Goal: Check status: Check status

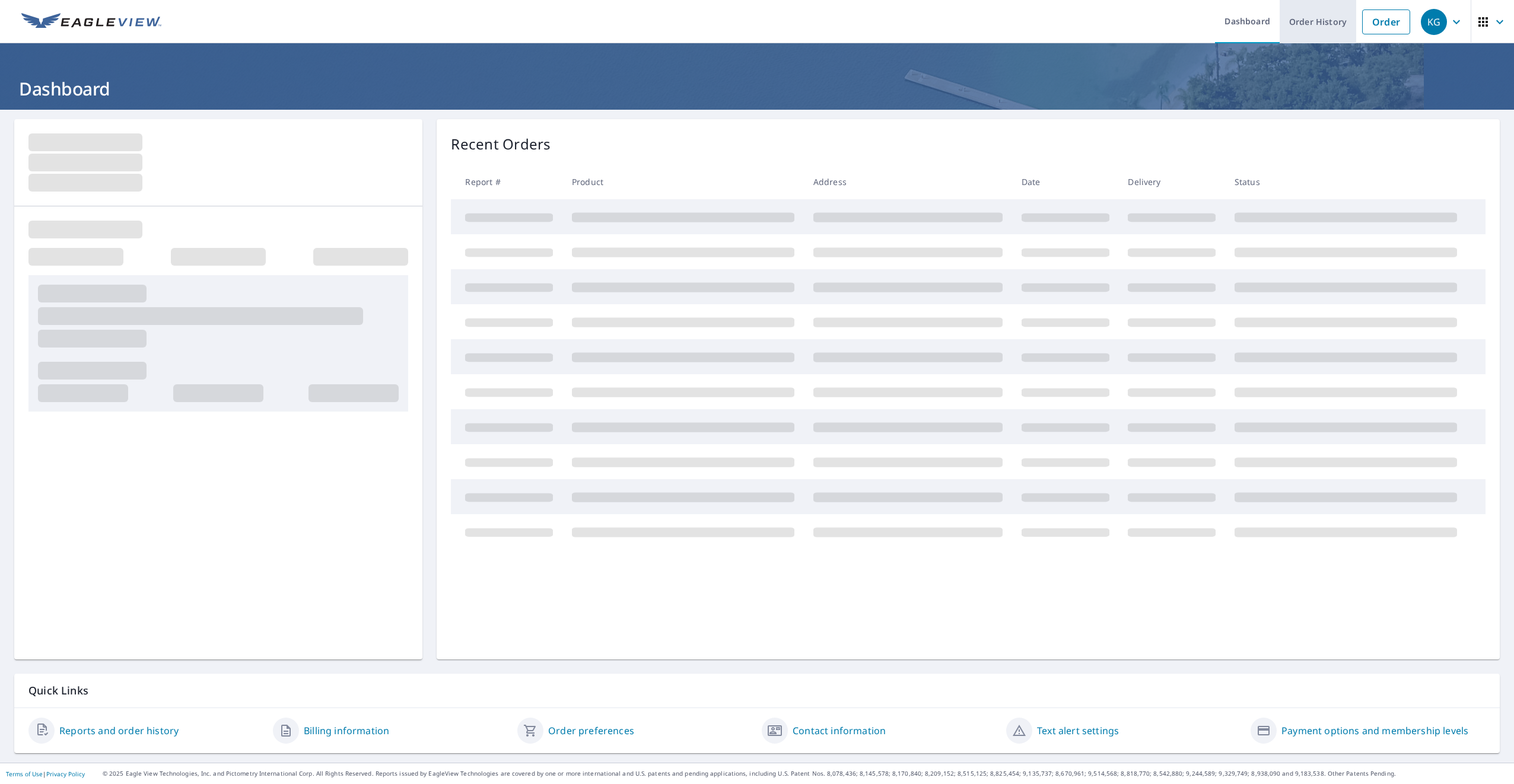
click at [1308, 27] on link "Order History" at bounding box center [1318, 22] width 76 height 44
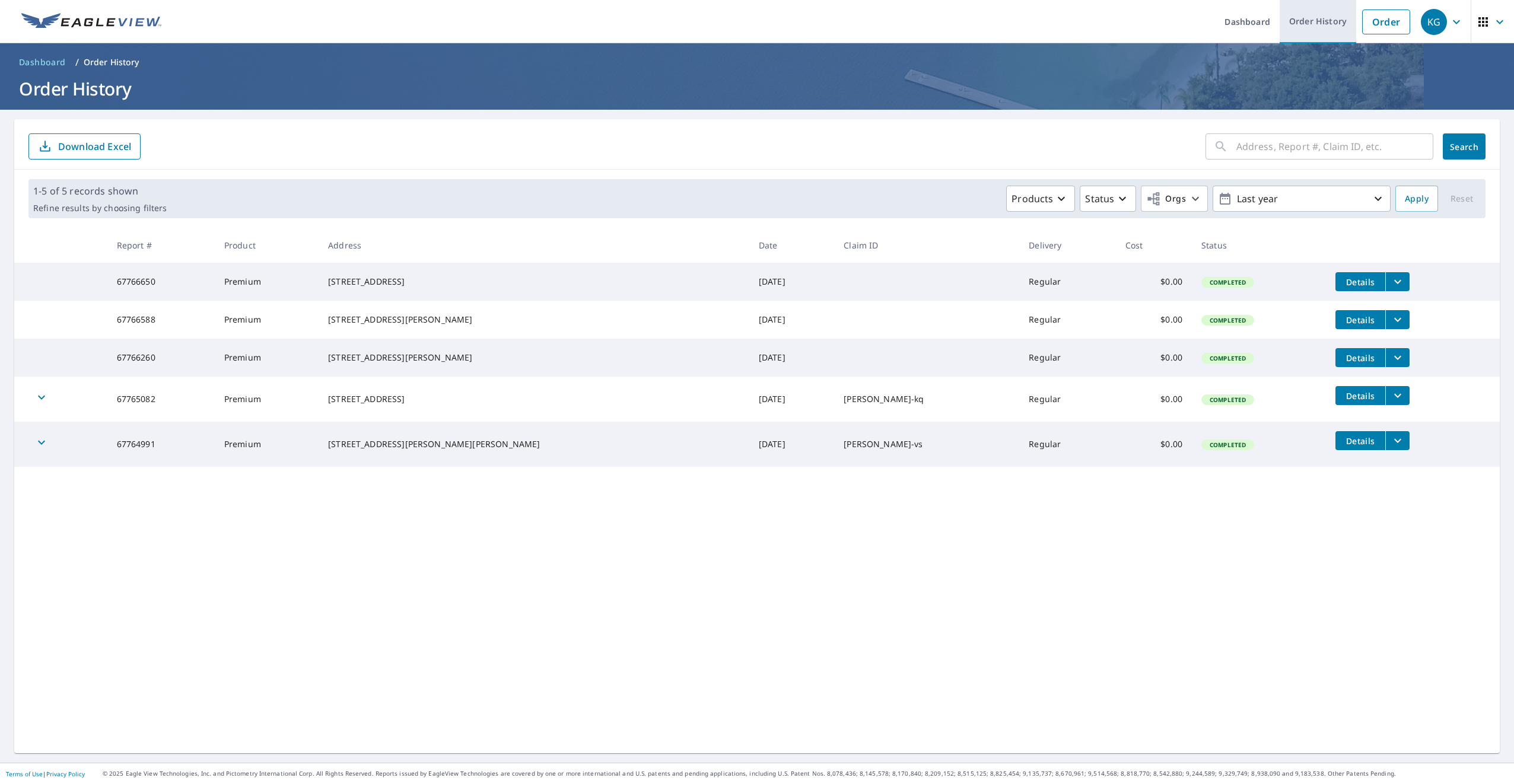
click at [1325, 20] on link "Order History" at bounding box center [1318, 22] width 76 height 44
click at [1236, 151] on input "text" at bounding box center [1334, 146] width 197 height 33
type input "4715 enclave"
click button "Search" at bounding box center [1464, 146] width 43 height 26
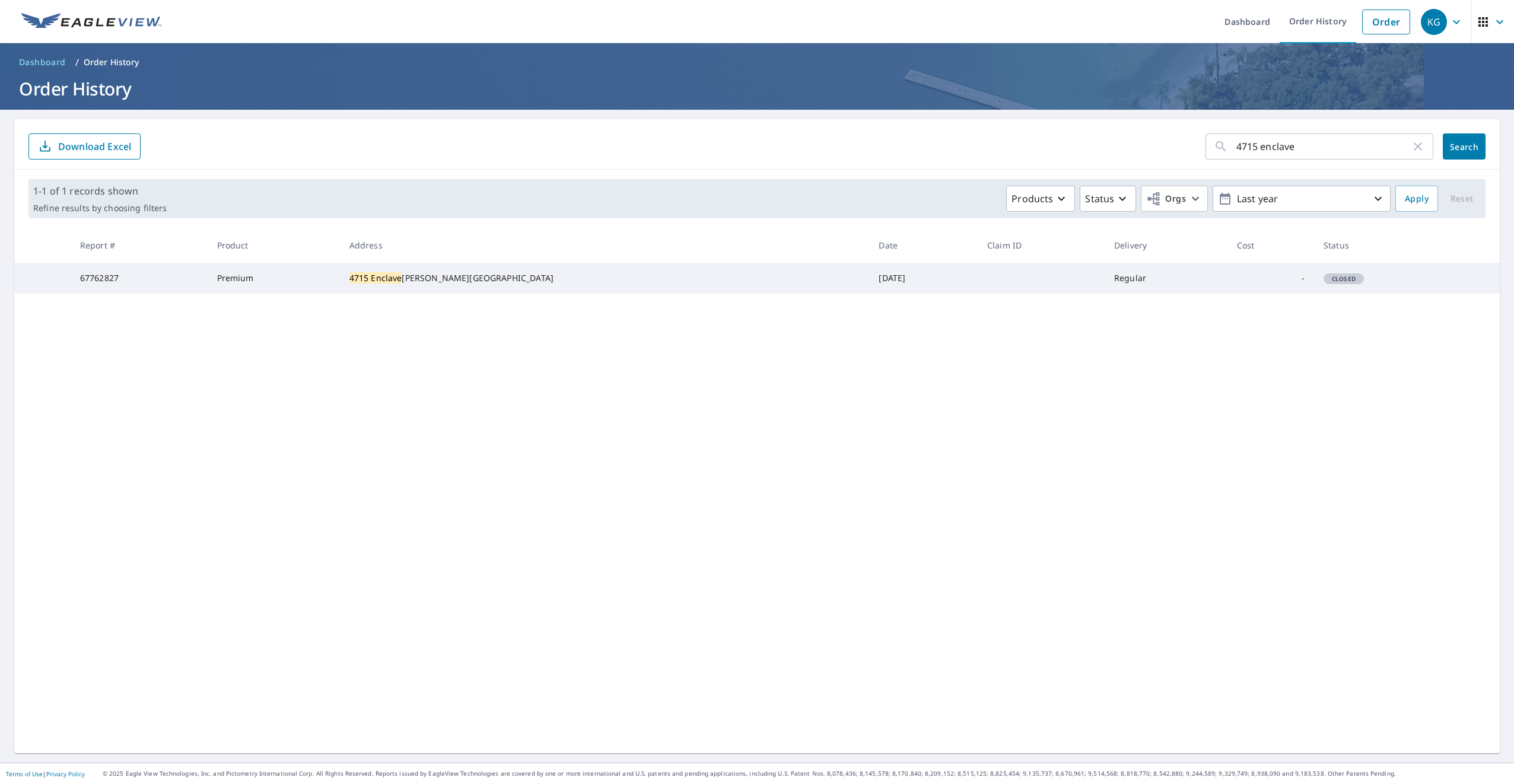
click at [1325, 283] on span "Closed" at bounding box center [1344, 278] width 38 height 8
